Goal: Transaction & Acquisition: Purchase product/service

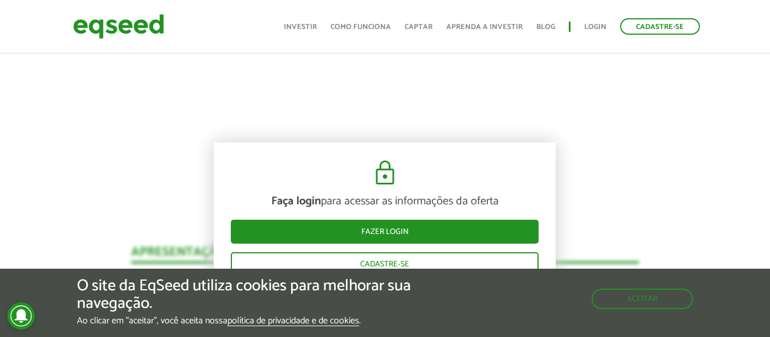
scroll to position [1313, 0]
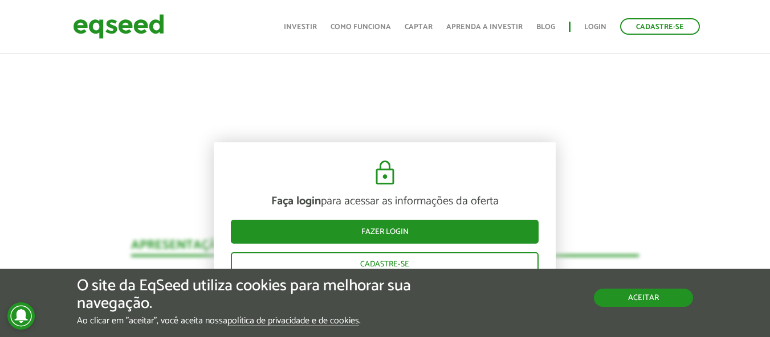
click at [646, 303] on button "Aceitar" at bounding box center [643, 298] width 99 height 18
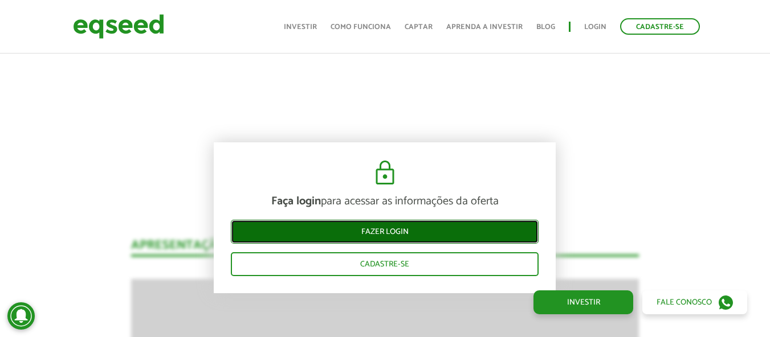
click at [397, 231] on link "Fazer login" at bounding box center [385, 232] width 308 height 24
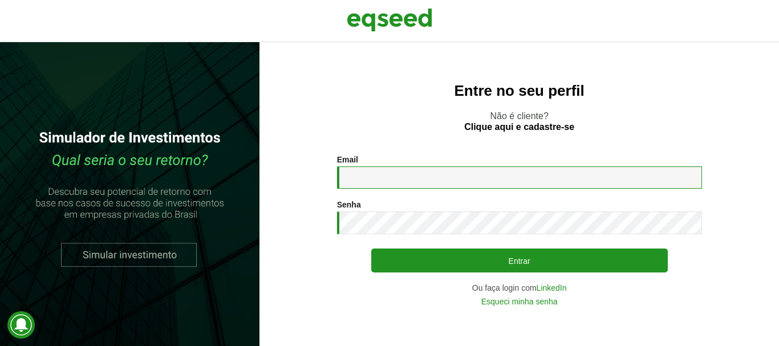
click at [405, 182] on input "Email *" at bounding box center [519, 177] width 365 height 22
type input "**********"
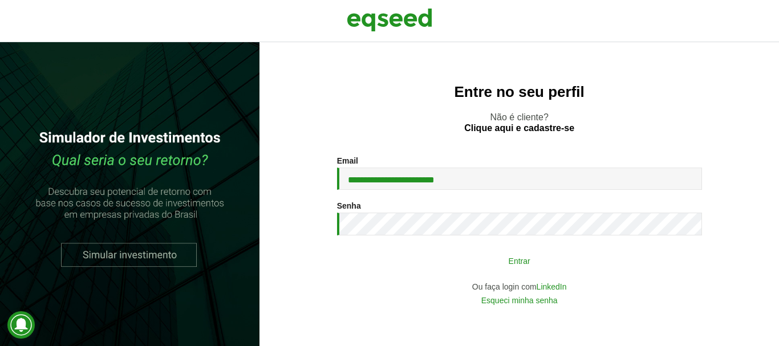
click at [519, 263] on button "Entrar" at bounding box center [519, 261] width 296 height 22
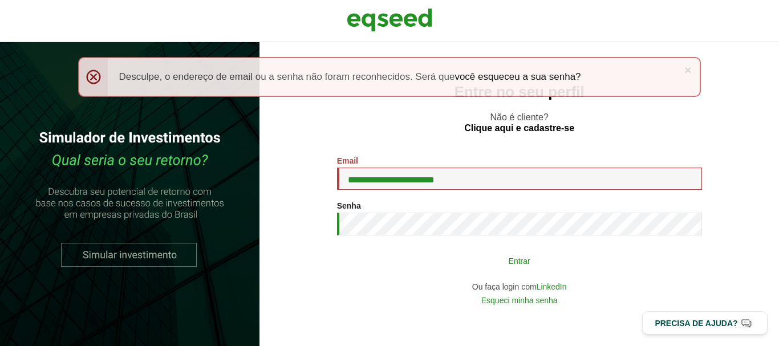
click at [519, 259] on button "Entrar" at bounding box center [519, 261] width 296 height 22
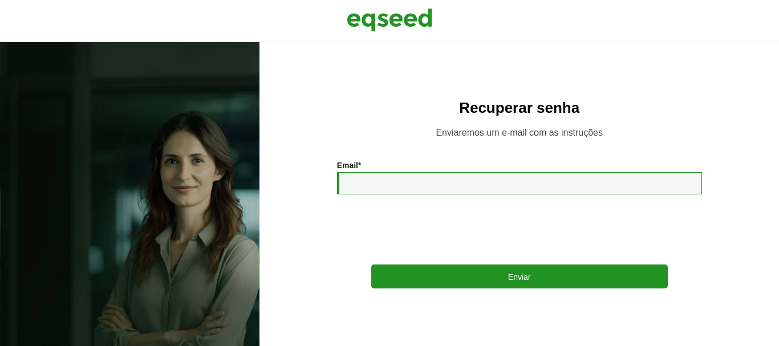
click at [406, 182] on input "Email *" at bounding box center [519, 183] width 365 height 22
type input "**********"
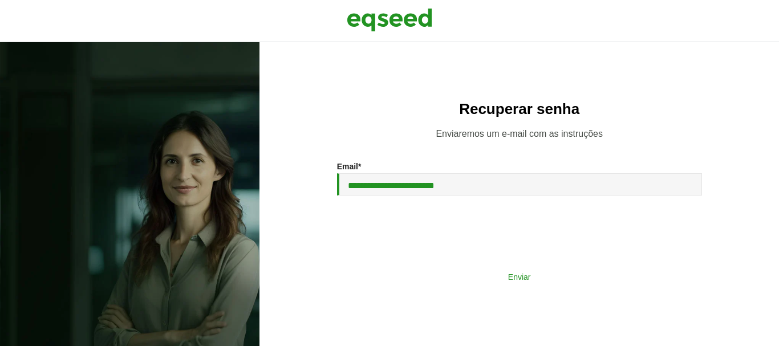
click at [526, 280] on button "Enviar" at bounding box center [519, 277] width 296 height 22
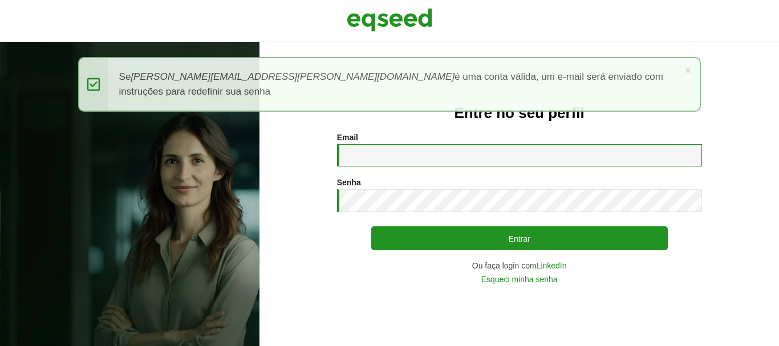
click at [417, 151] on input "Email *" at bounding box center [519, 155] width 365 height 22
type input "**********"
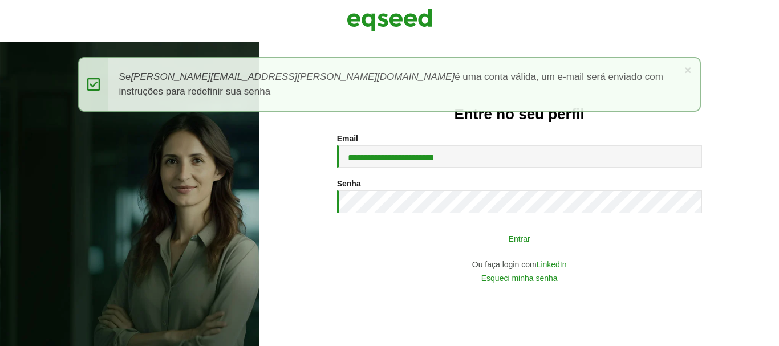
click at [528, 246] on button "Entrar" at bounding box center [519, 238] width 296 height 22
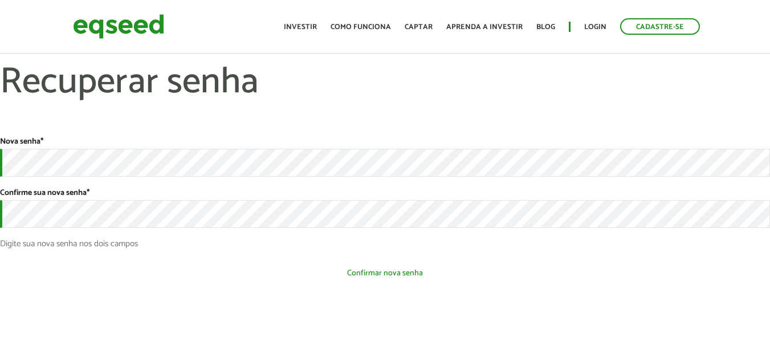
click at [368, 274] on button "Confirmar nova senha" at bounding box center [385, 273] width 770 height 22
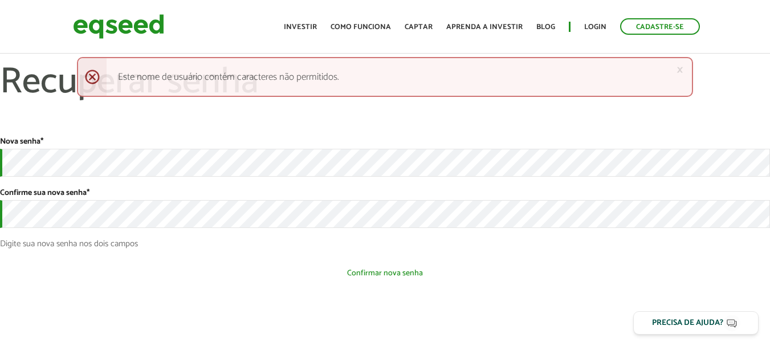
click at [422, 280] on button "Confirmar nova senha" at bounding box center [385, 273] width 770 height 22
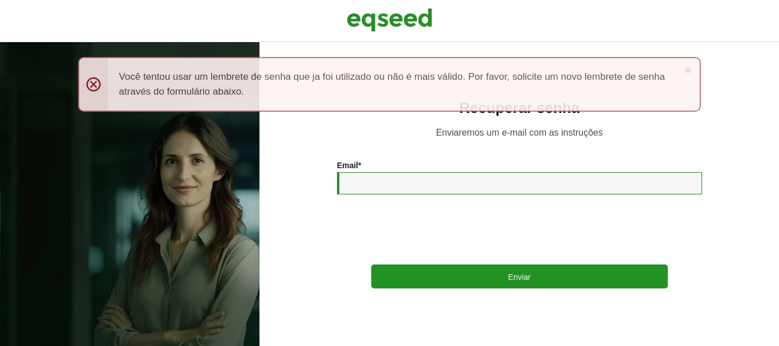
click at [463, 178] on input "Email *" at bounding box center [519, 183] width 365 height 22
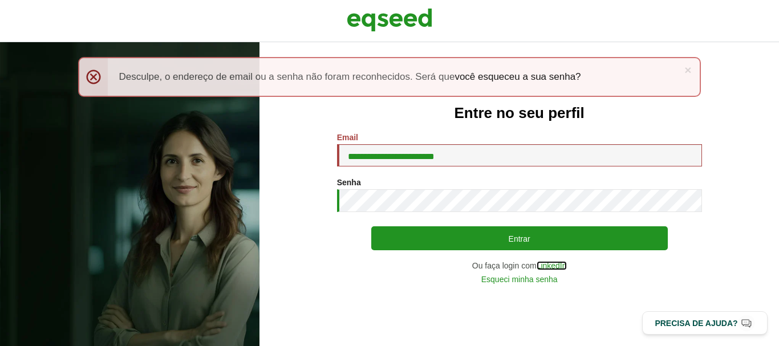
click at [546, 267] on link "LinkedIn" at bounding box center [551, 266] width 30 height 8
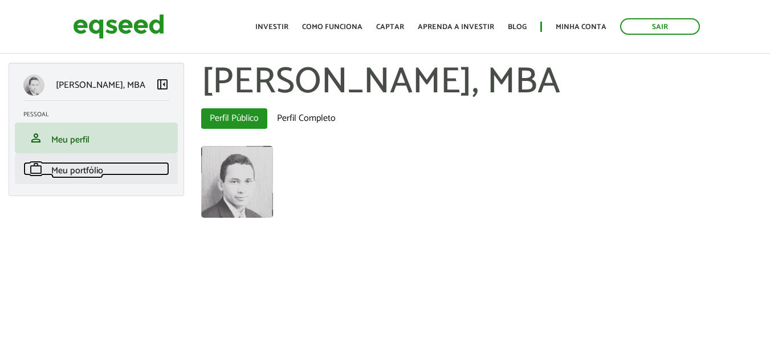
click at [93, 172] on span "Meu portfólio" at bounding box center [77, 170] width 52 height 15
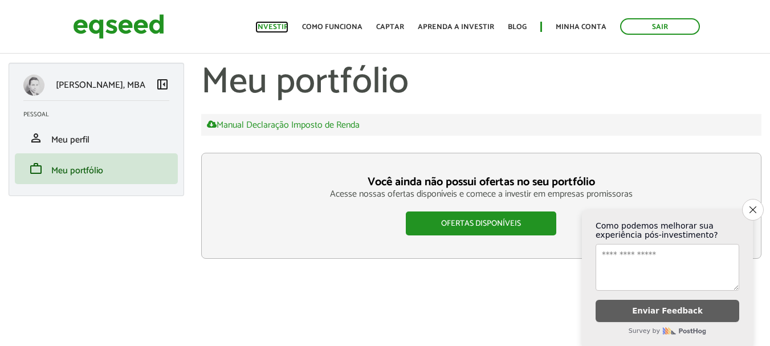
click at [278, 26] on link "Investir" at bounding box center [271, 26] width 33 height 7
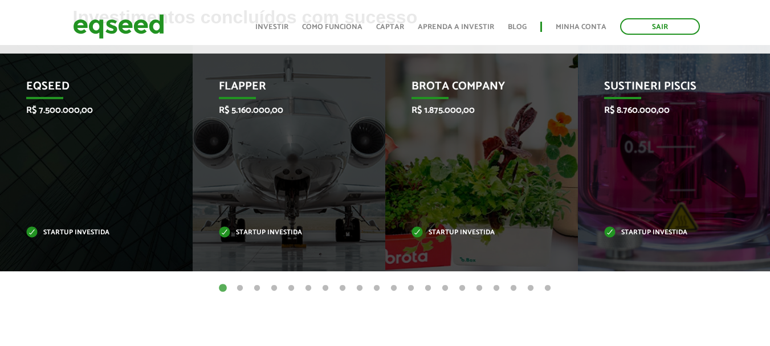
scroll to position [479, 0]
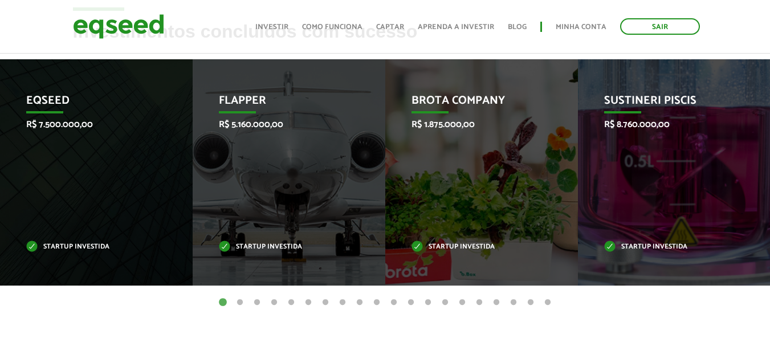
click at [241, 301] on button "2" at bounding box center [239, 302] width 11 height 11
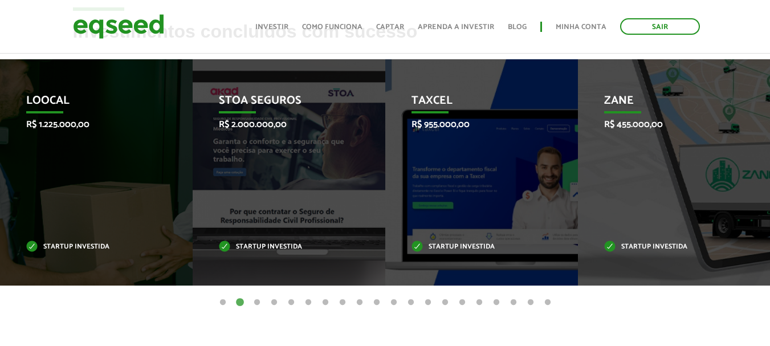
click at [255, 303] on button "3" at bounding box center [256, 302] width 11 height 11
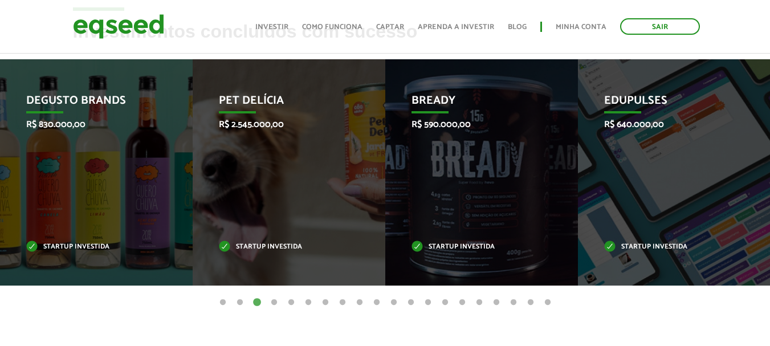
click at [274, 303] on button "4" at bounding box center [273, 302] width 11 height 11
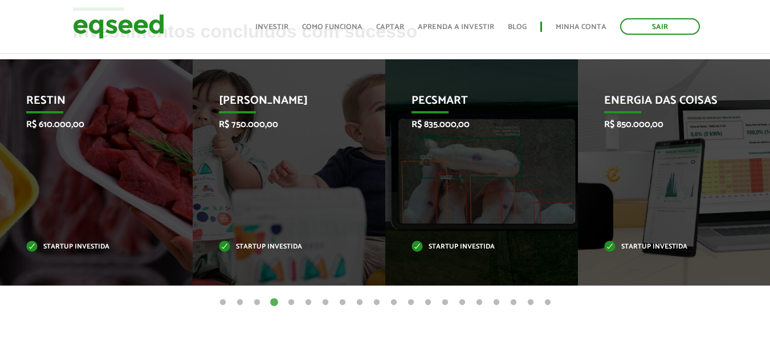
click at [289, 300] on button "5" at bounding box center [291, 302] width 11 height 11
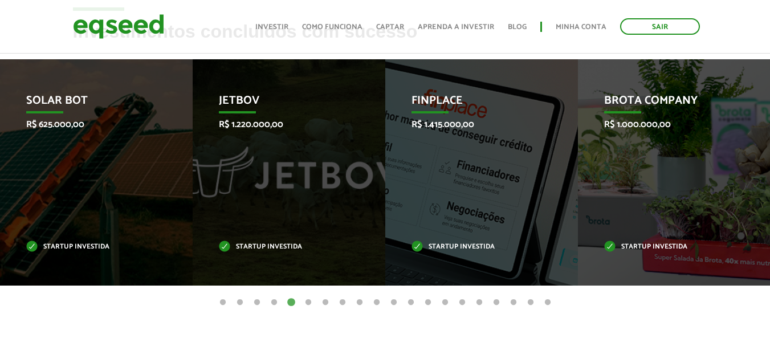
click at [309, 303] on button "6" at bounding box center [308, 302] width 11 height 11
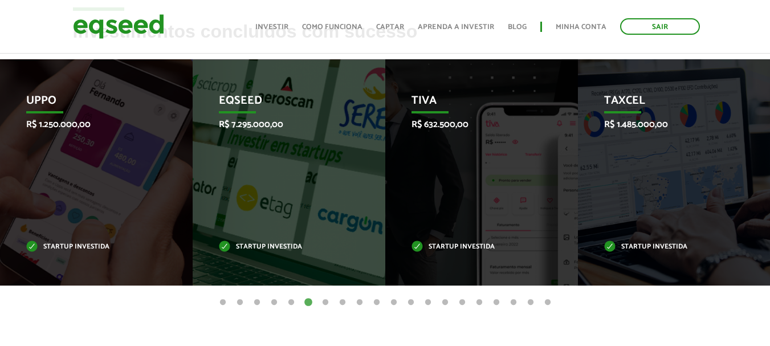
click at [327, 304] on button "7" at bounding box center [325, 302] width 11 height 11
